Goal: Task Accomplishment & Management: Manage account settings

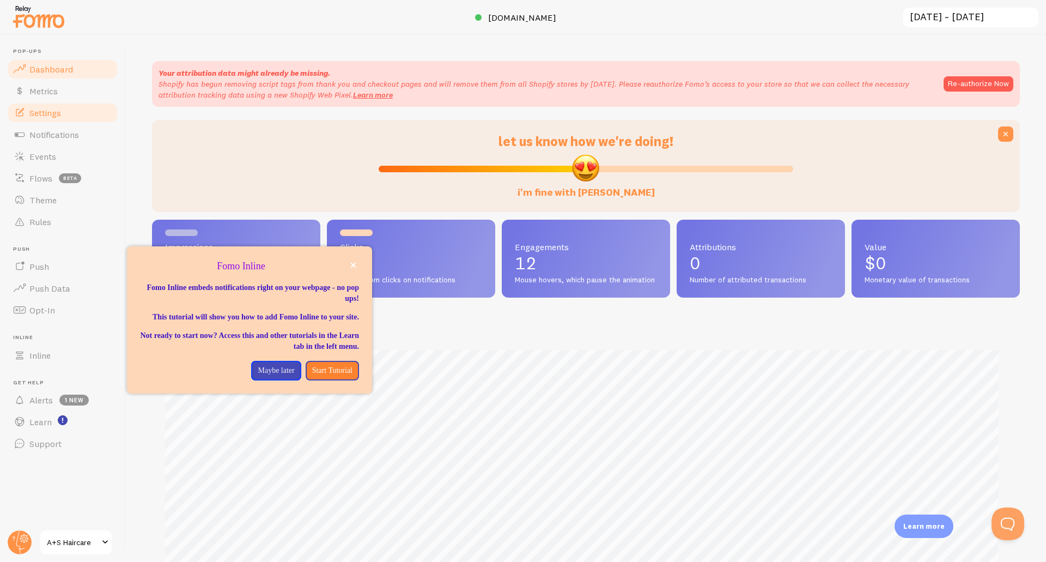
click at [57, 108] on span "Settings" at bounding box center [45, 112] width 32 height 11
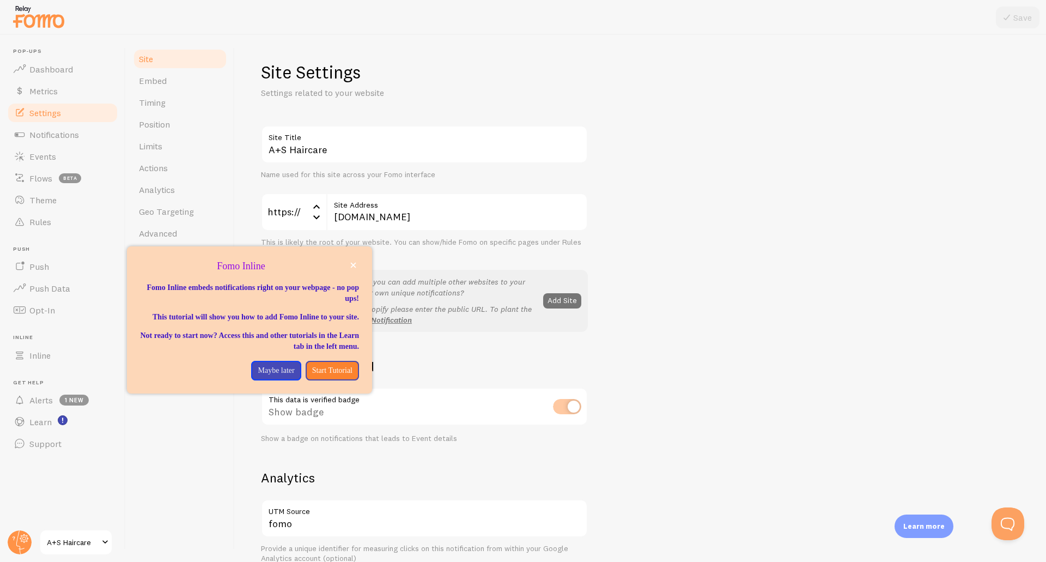
click at [687, 248] on div "A+S Haircare Site Title Name used for this site across your Fomo interface http…" at bounding box center [640, 493] width 759 height 737
click at [281, 376] on p "Maybe later" at bounding box center [276, 370] width 36 height 11
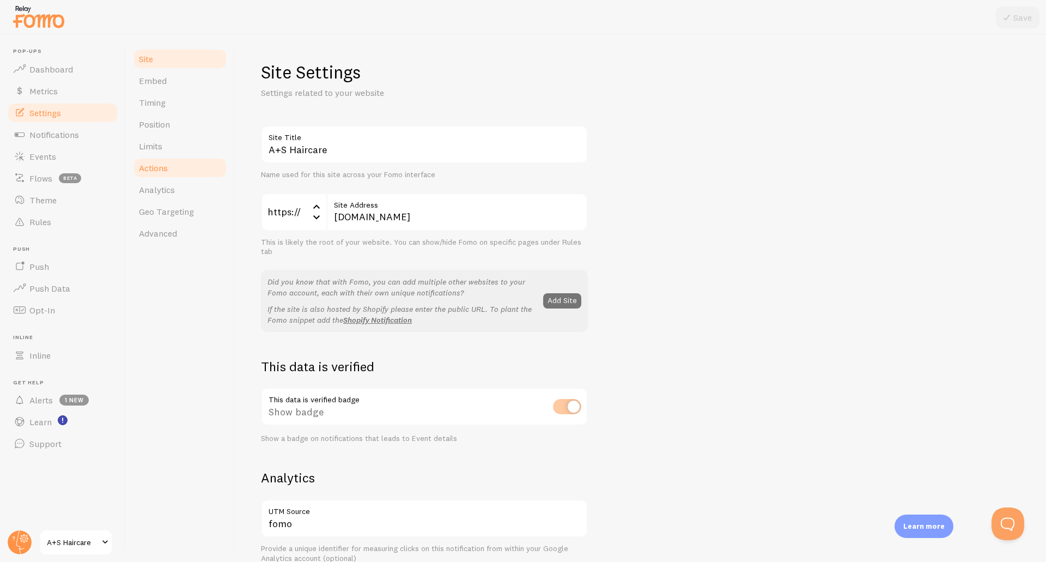
click at [168, 161] on link "Actions" at bounding box center [179, 168] width 95 height 22
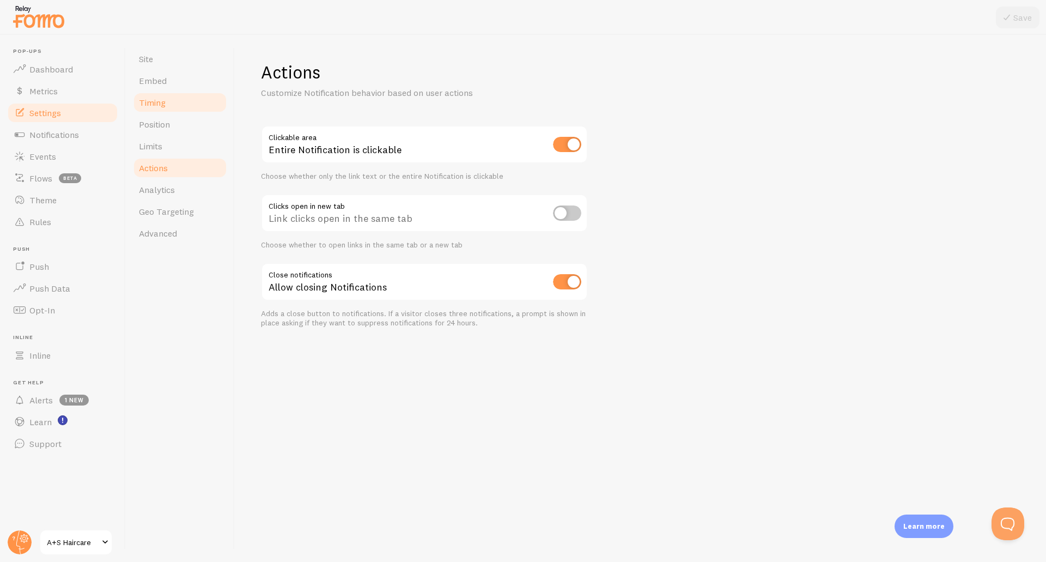
click at [175, 100] on link "Timing" at bounding box center [179, 103] width 95 height 22
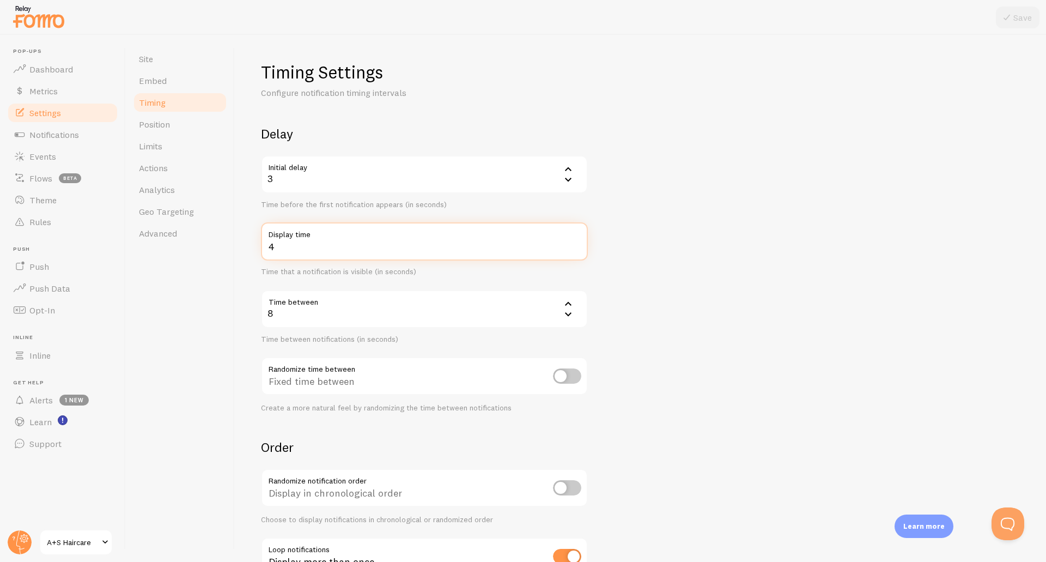
click at [364, 242] on input "4" at bounding box center [424, 241] width 327 height 38
click at [383, 316] on div "8" at bounding box center [424, 309] width 327 height 38
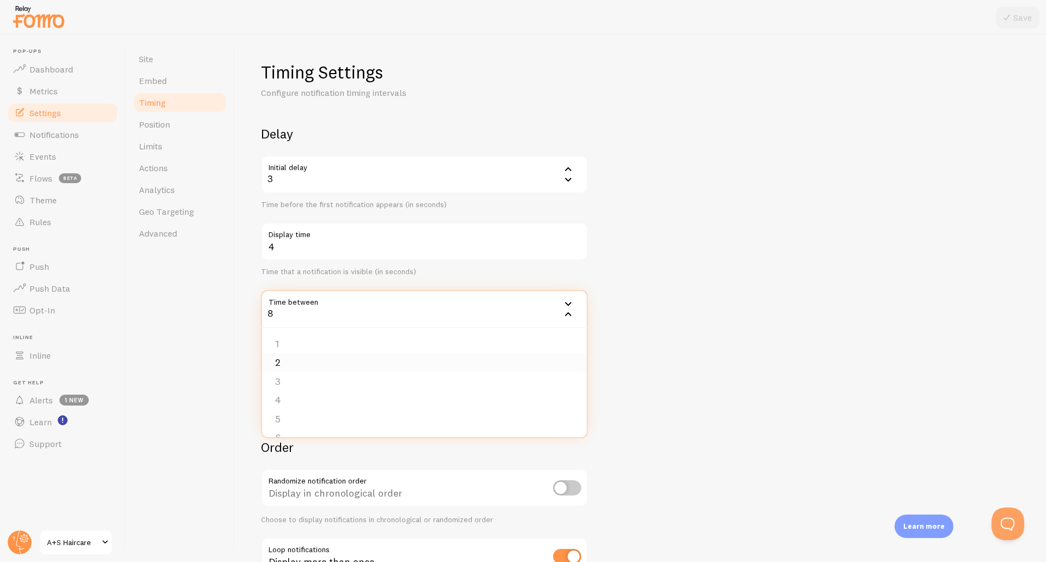
scroll to position [280, 0]
click at [346, 422] on li "20" at bounding box center [424, 420] width 325 height 19
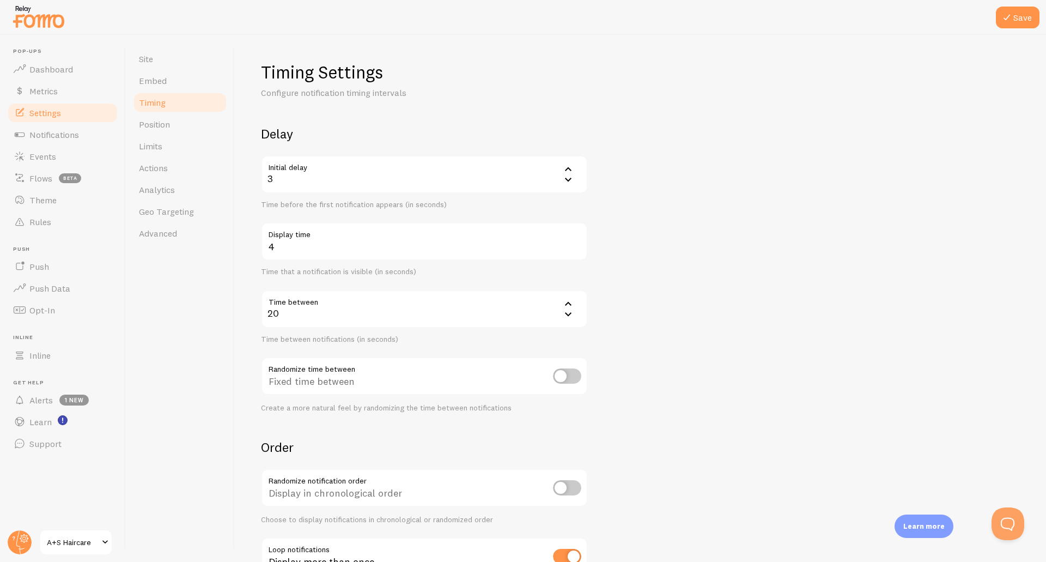
click at [605, 428] on form "Delay Initial delay 3 3 1 2 3 4 5 Time before the first notification appears (i…" at bounding box center [640, 358] width 759 height 467
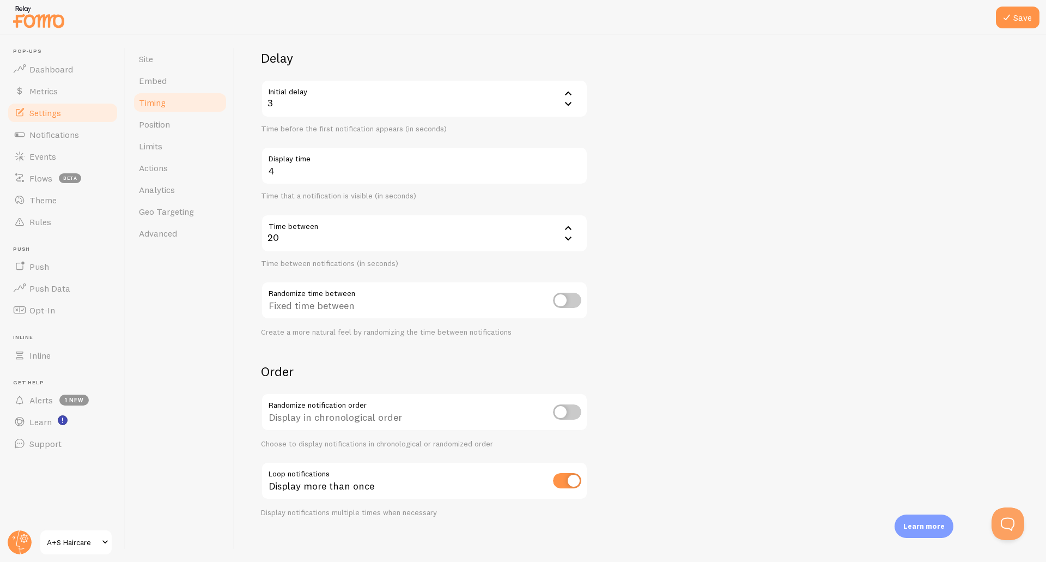
scroll to position [83, 0]
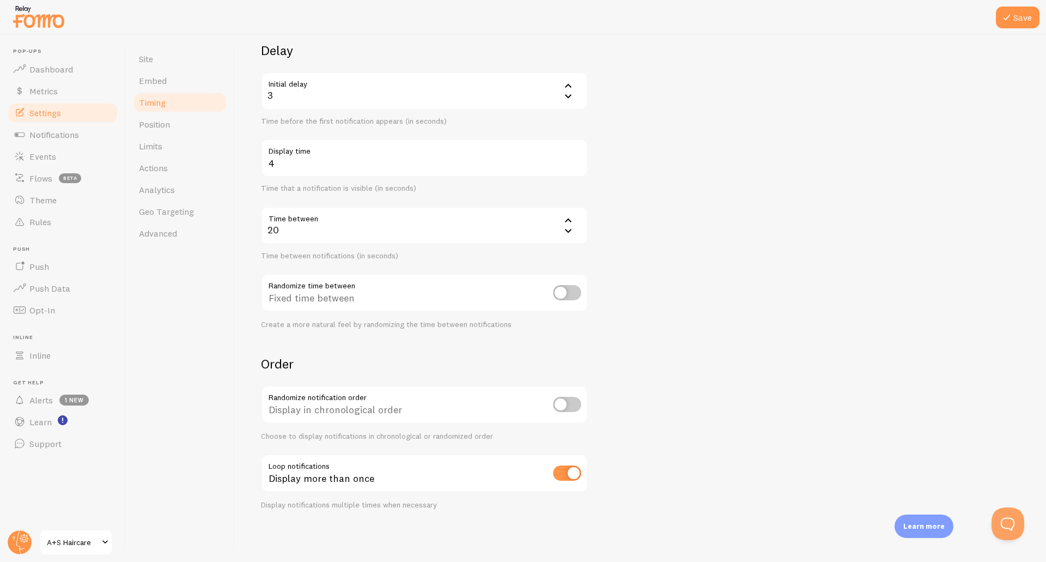
click at [564, 479] on input "checkbox" at bounding box center [567, 472] width 28 height 15
checkbox input "false"
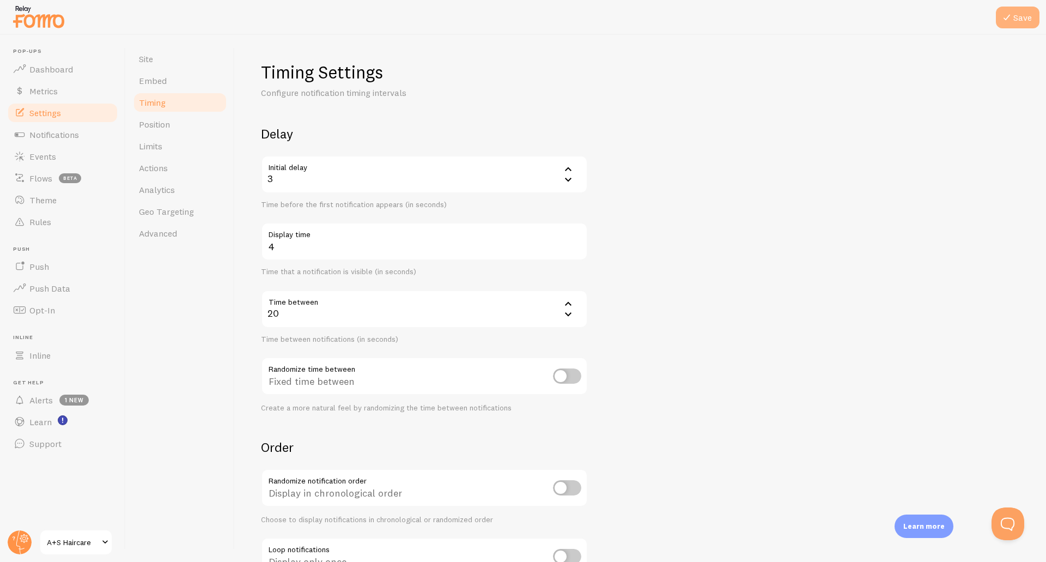
click at [1020, 24] on button "Save" at bounding box center [1018, 18] width 44 height 22
